Goal: Information Seeking & Learning: Find specific fact

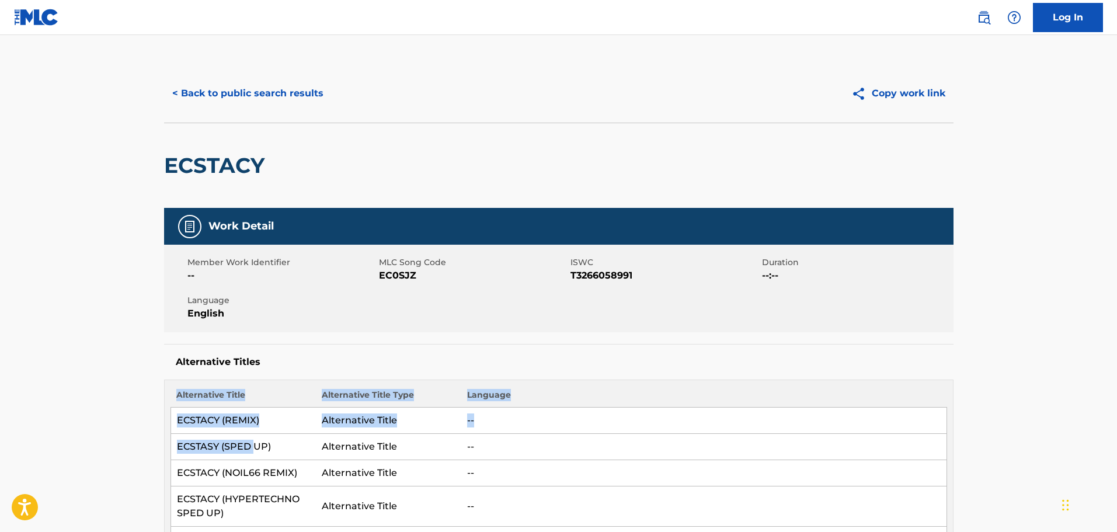
click at [271, 93] on button "< Back to public search results" at bounding box center [248, 93] width 168 height 29
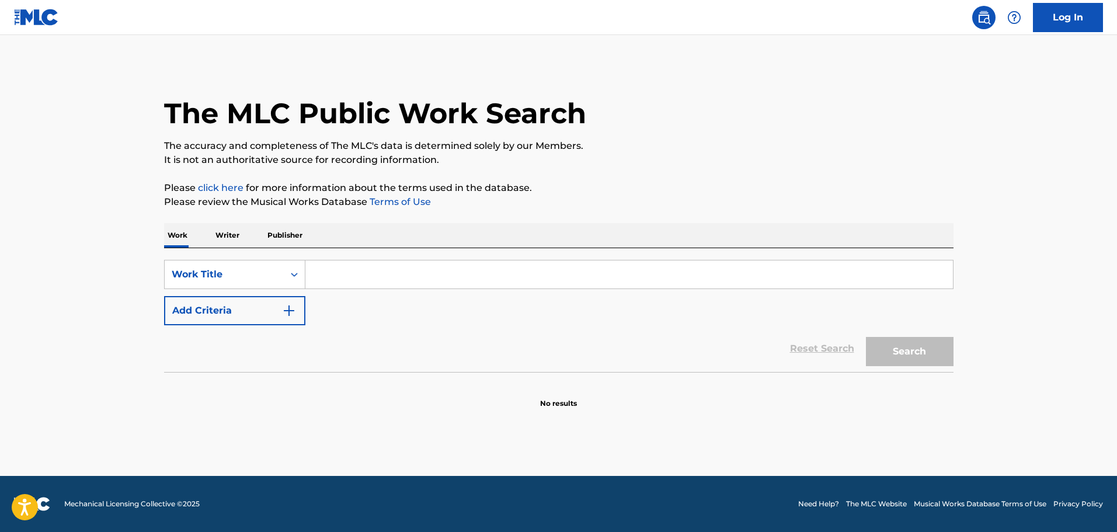
click at [378, 280] on input "Search Form" at bounding box center [628, 274] width 647 height 28
click at [379, 278] on input "Search Form" at bounding box center [628, 274] width 647 height 28
click at [383, 274] on input "Search Form" at bounding box center [628, 274] width 647 height 28
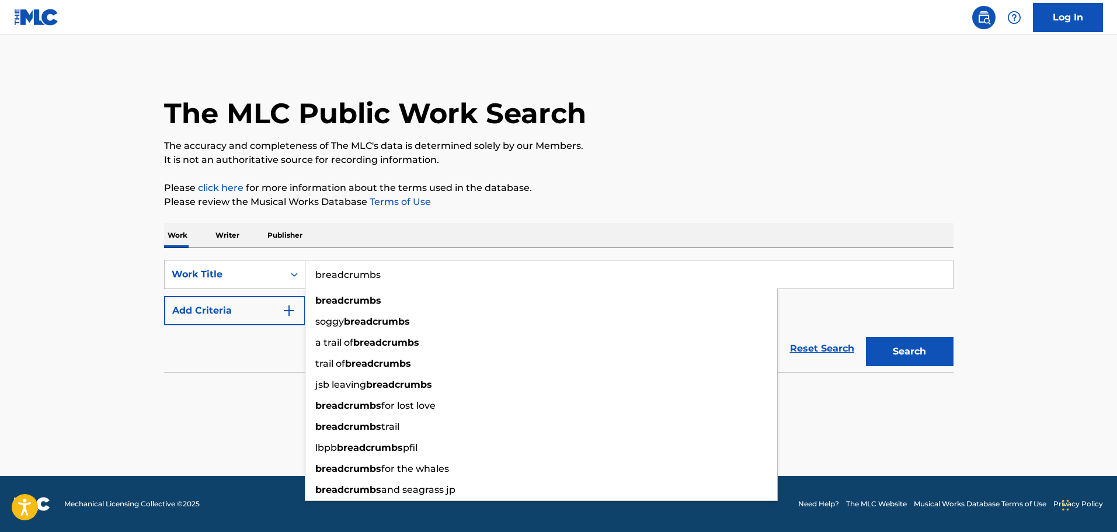
type input "breadcrumbs"
click at [281, 302] on button "Add Criteria" at bounding box center [234, 310] width 141 height 29
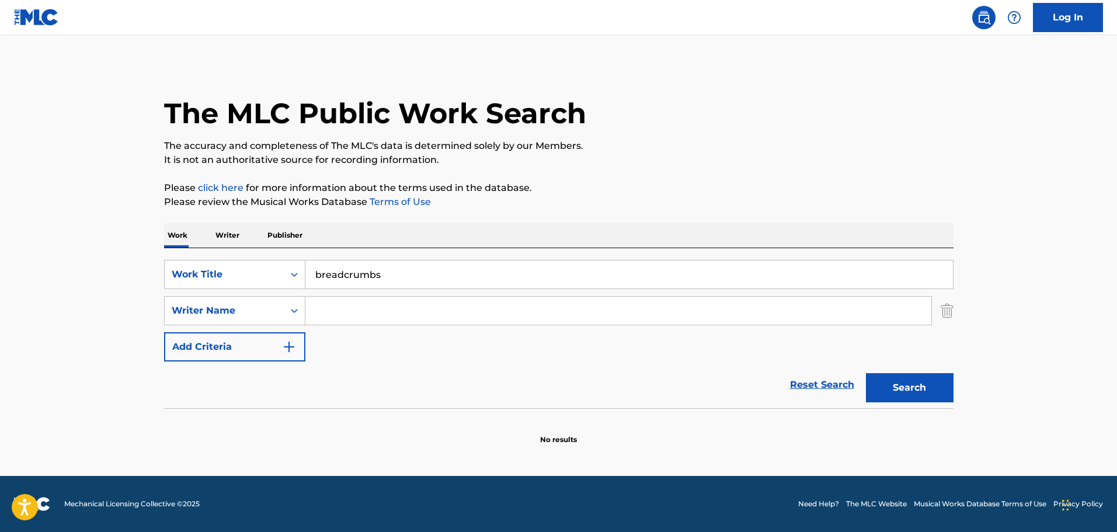
click at [348, 304] on input "Search Form" at bounding box center [618, 311] width 626 height 28
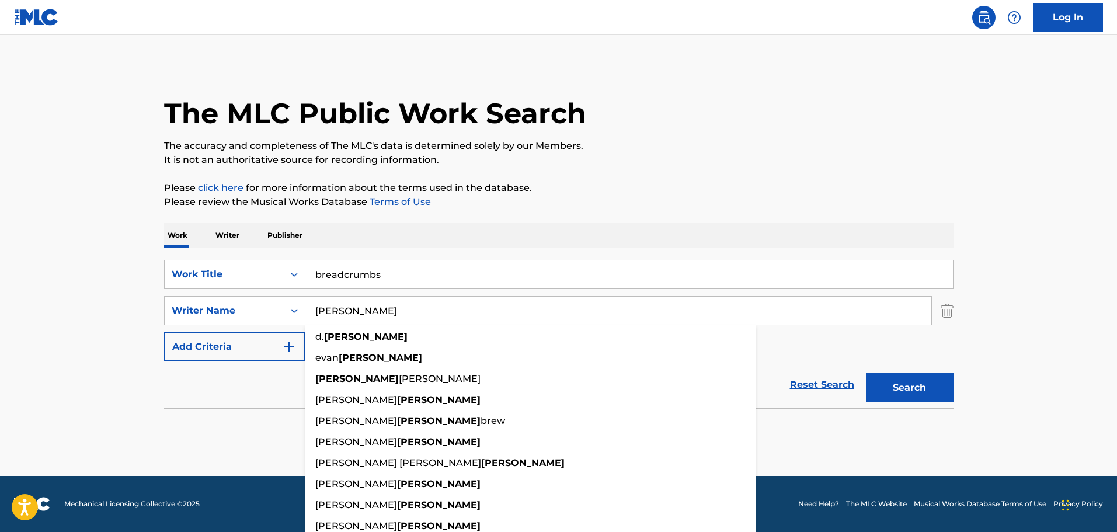
type input "kenney"
click at [866, 373] on button "Search" at bounding box center [910, 387] width 88 height 29
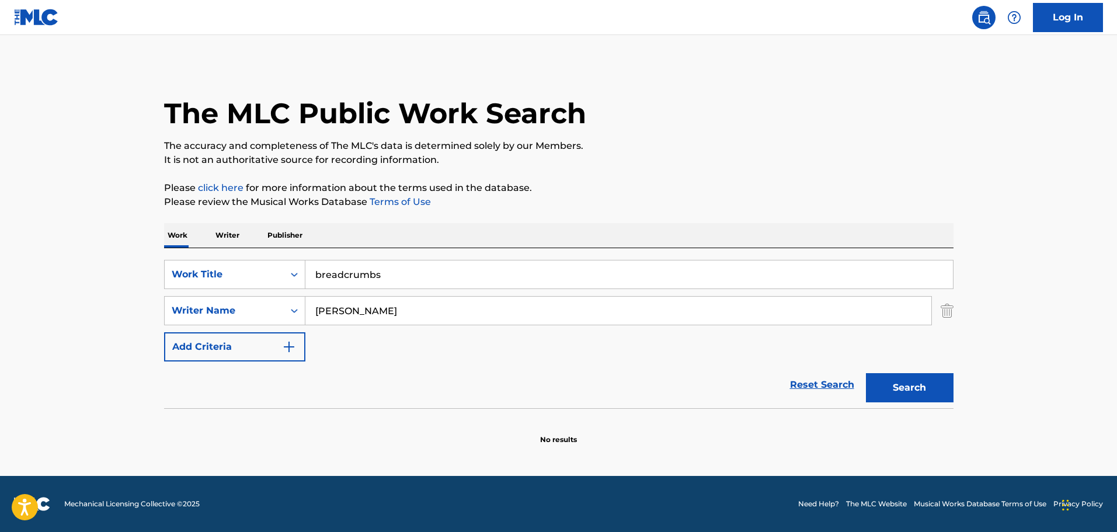
click at [921, 381] on button "Search" at bounding box center [910, 387] width 88 height 29
click at [388, 290] on div "SearchWithCriteriacb93914a-9e86-46b4-b30e-38731f1abba9 Work Title breadcrumbs S…" at bounding box center [558, 311] width 789 height 102
drag, startPoint x: 409, startPoint y: 280, endPoint x: 308, endPoint y: 263, distance: 102.4
click at [150, 220] on div "The MLC Public Work Search The accuracy and completeness of The MLC's data is d…" at bounding box center [558, 254] width 817 height 381
paste input "Suicide Letter 2"
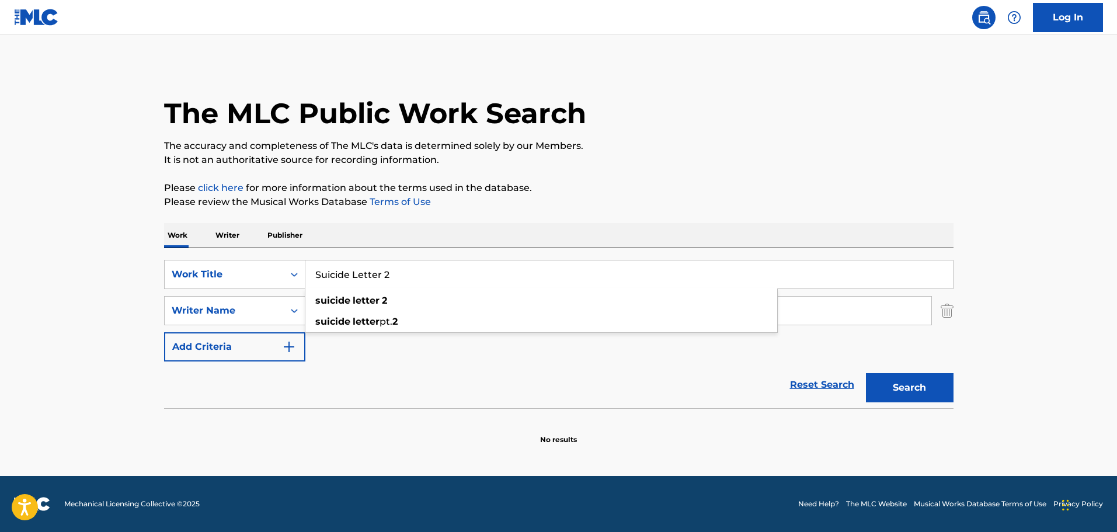
type input "Suicide Letter 2"
click at [426, 225] on div "Work Writer Publisher" at bounding box center [558, 235] width 789 height 25
drag, startPoint x: 372, startPoint y: 305, endPoint x: 253, endPoint y: 285, distance: 120.2
click at [255, 285] on div "SearchWithCriteriacb93914a-9e86-46b4-b30e-38731f1abba9 Work Title Suicide Lette…" at bounding box center [558, 311] width 789 height 102
type input "r"
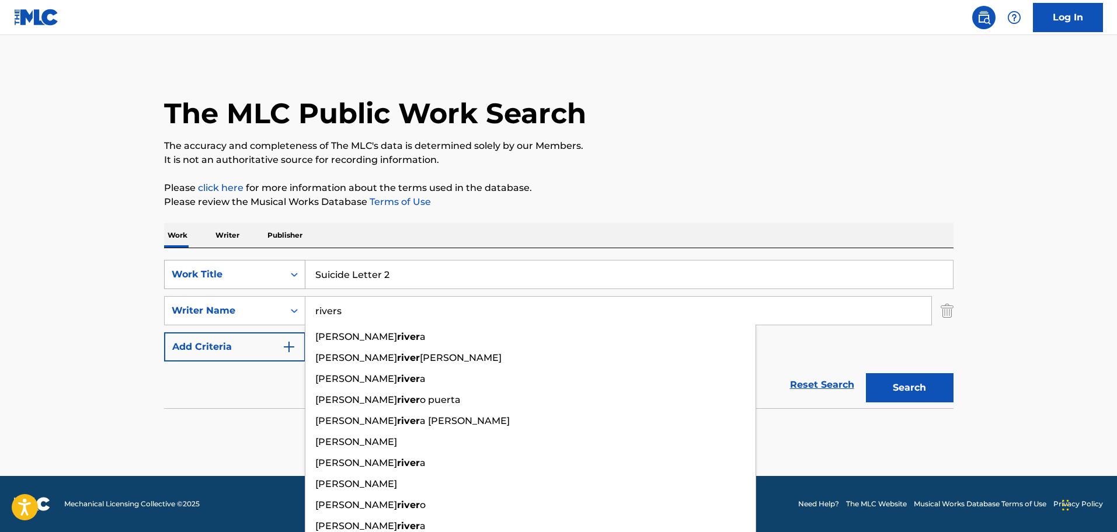
type input "rivers"
click at [866, 373] on button "Search" at bounding box center [910, 387] width 88 height 29
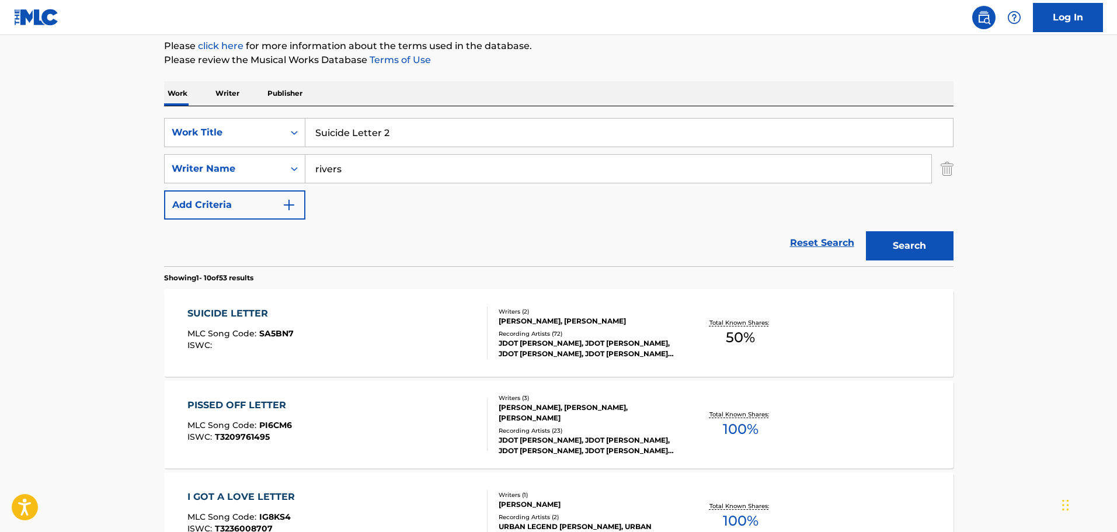
scroll to position [58, 0]
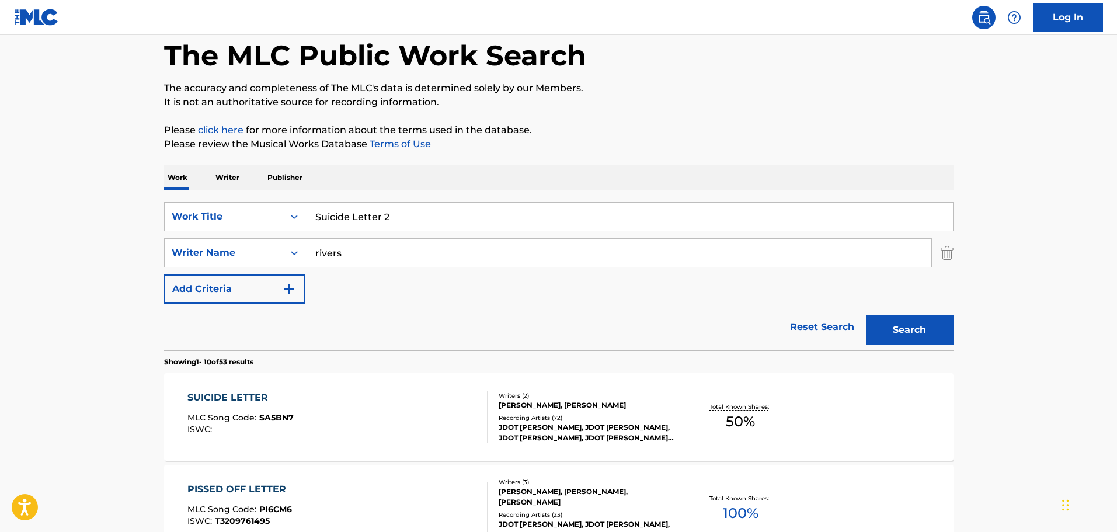
drag, startPoint x: 418, startPoint y: 217, endPoint x: 141, endPoint y: 173, distance: 280.1
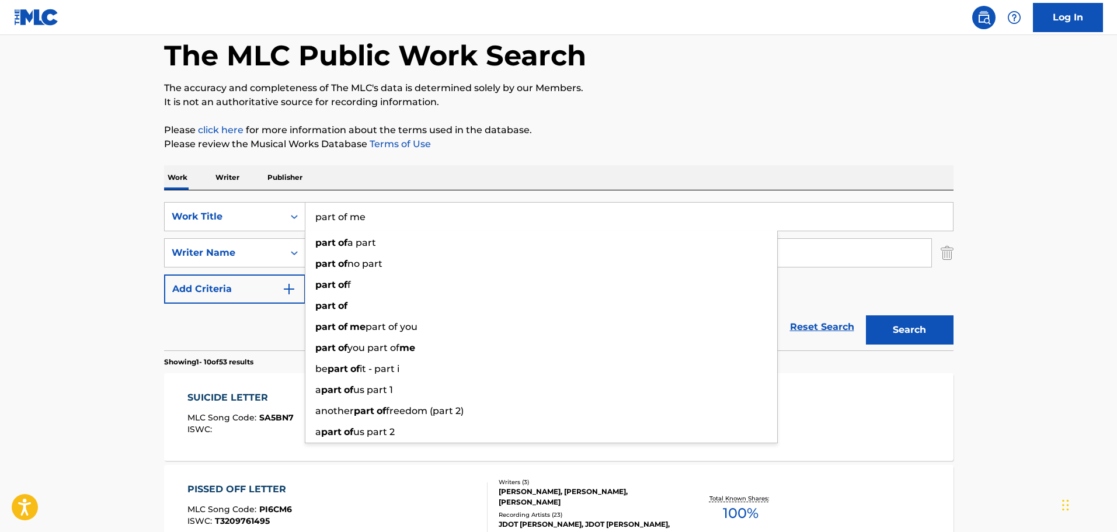
type input "part of me"
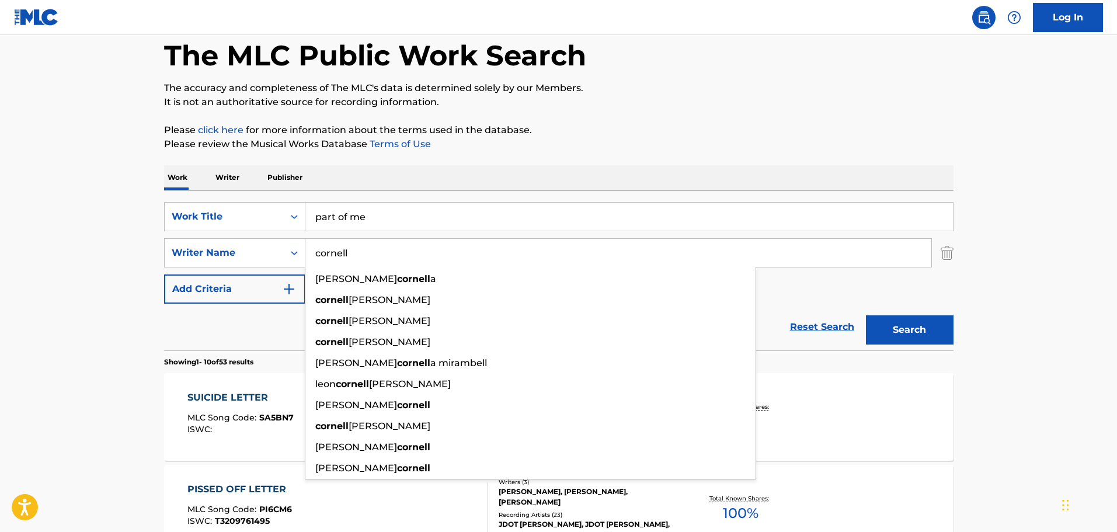
type input "cornell"
click at [866, 315] on button "Search" at bounding box center [910, 329] width 88 height 29
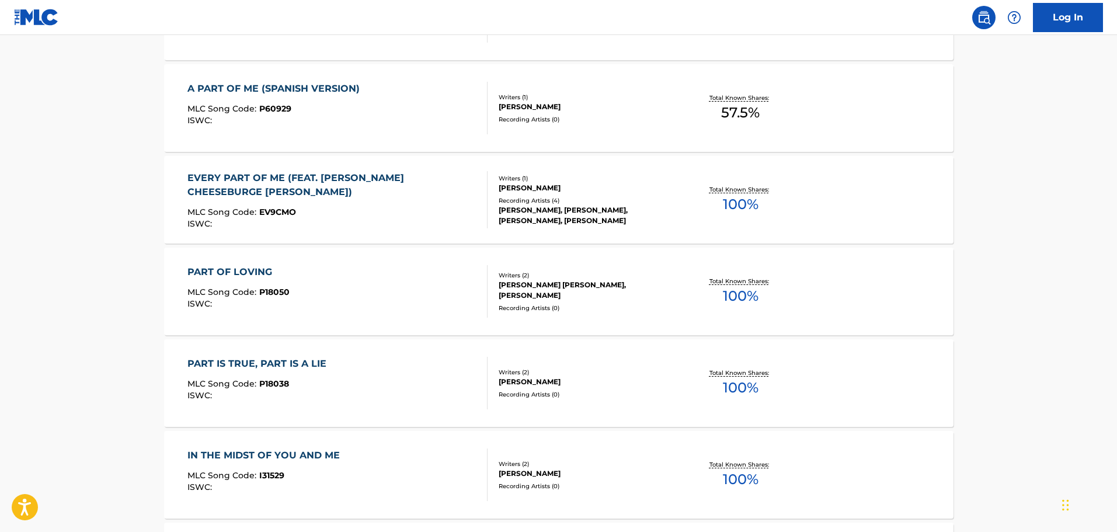
scroll to position [408, 0]
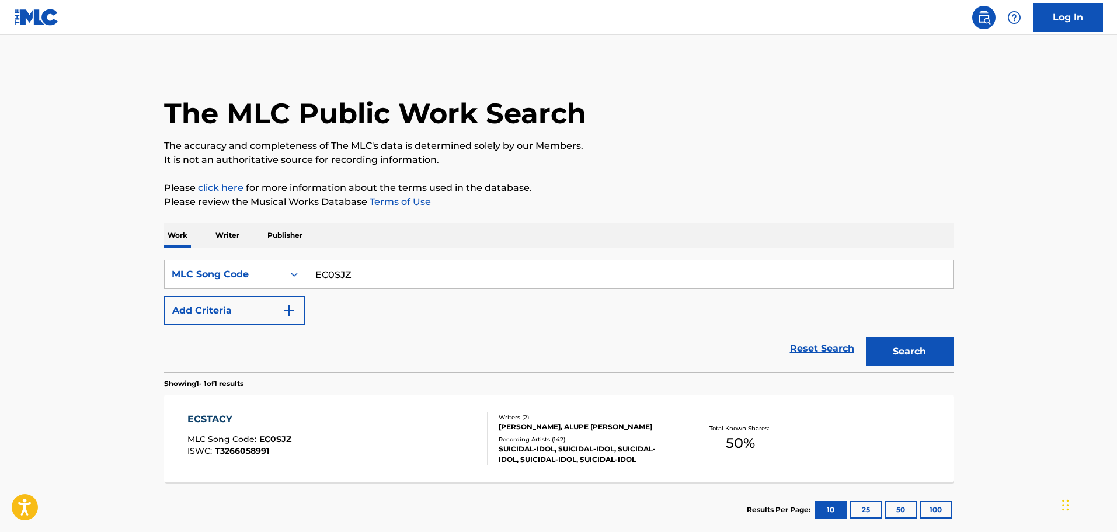
click at [85, 213] on main "The MLC Public Work Search The accuracy and completeness of The MLC's data is d…" at bounding box center [558, 289] width 1117 height 508
